Goal: Check status: Check status

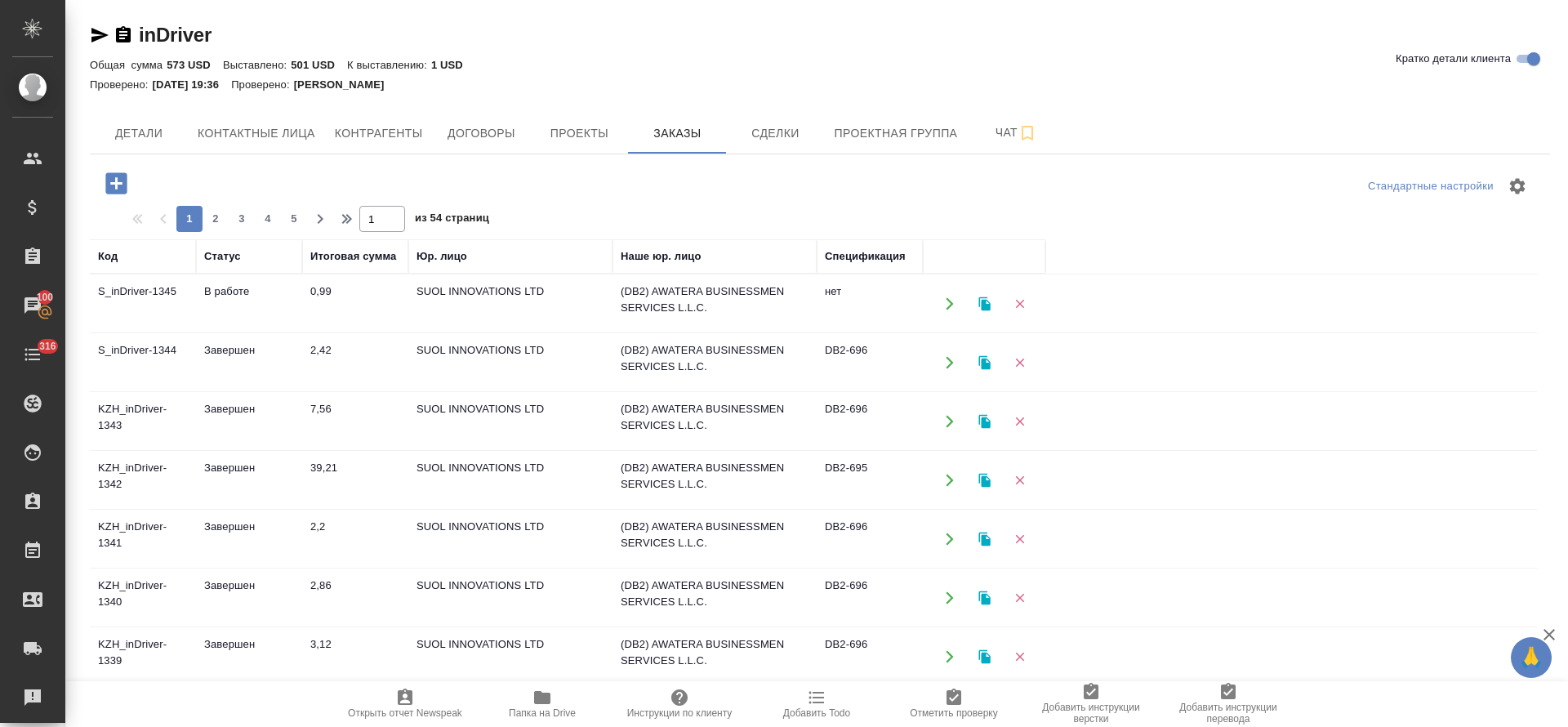
click at [232, 291] on td "В работе" at bounding box center [249, 303] width 106 height 57
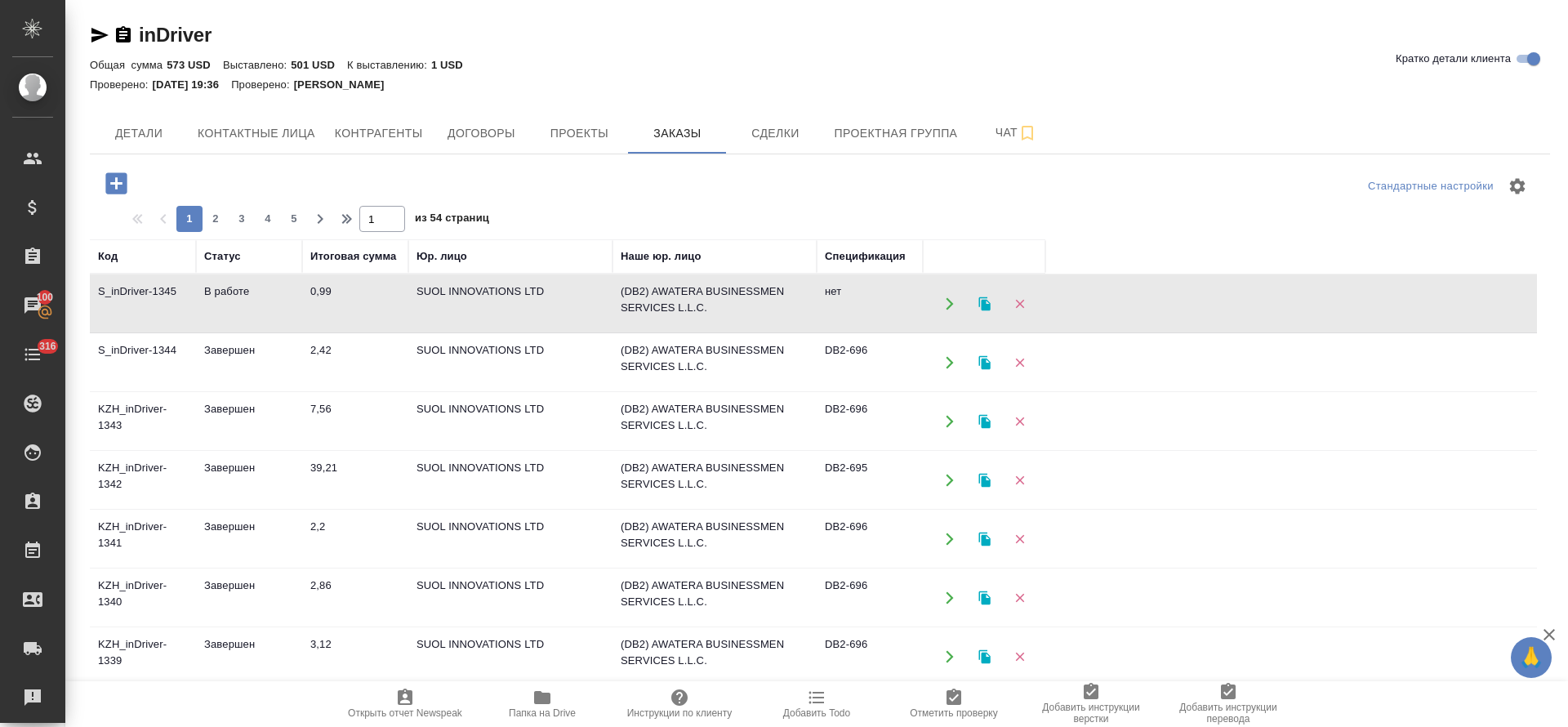
click at [232, 290] on td "В работе" at bounding box center [249, 303] width 106 height 57
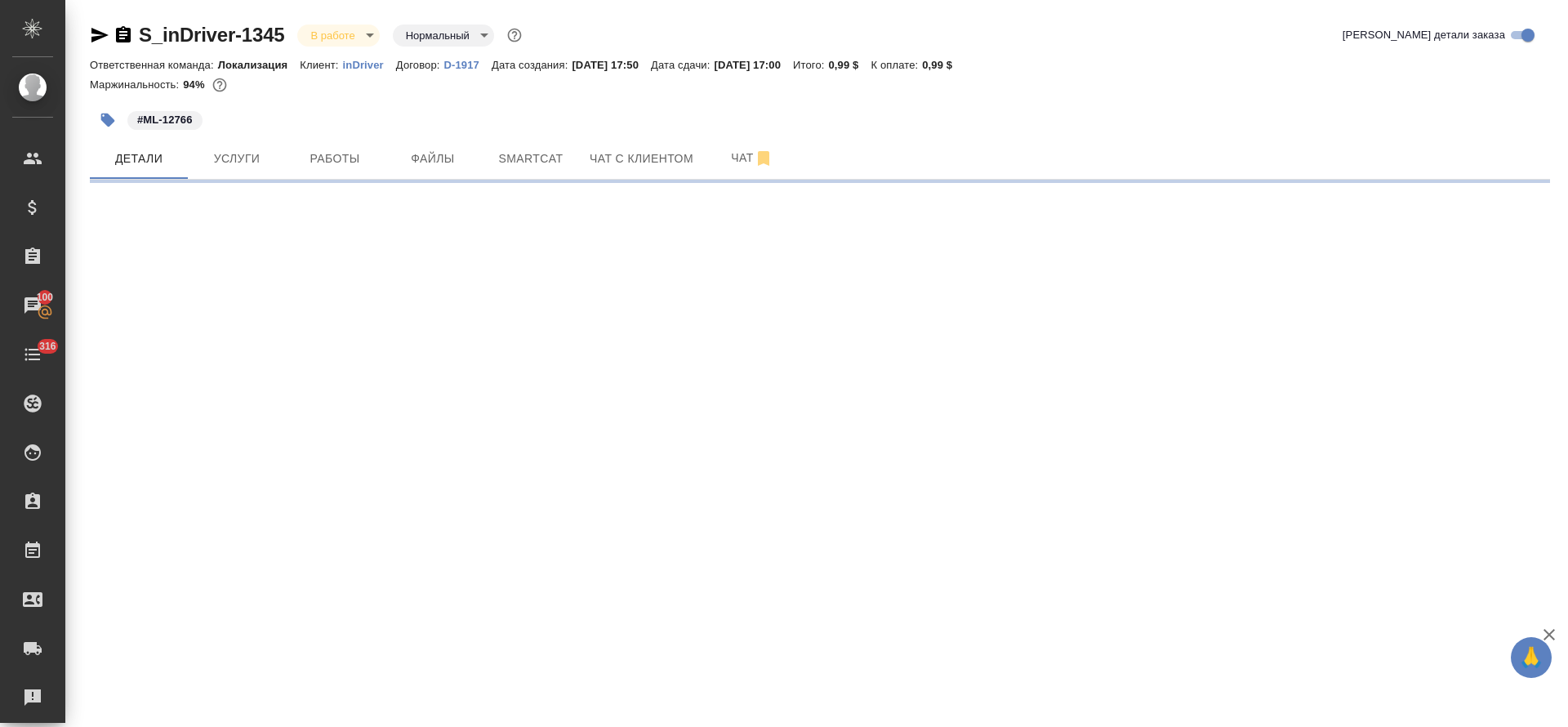
select select "RU"
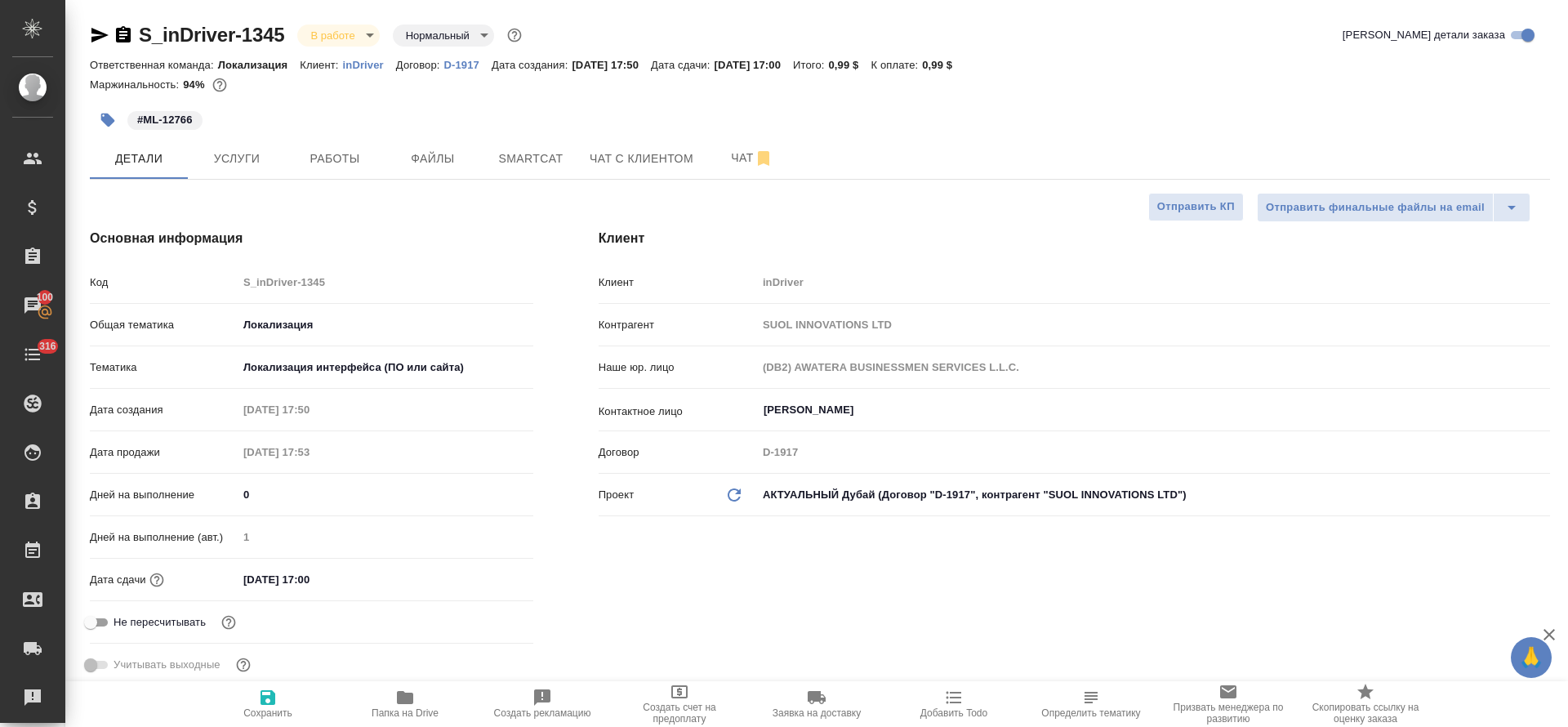
type textarea "x"
